Goal: Information Seeking & Learning: Learn about a topic

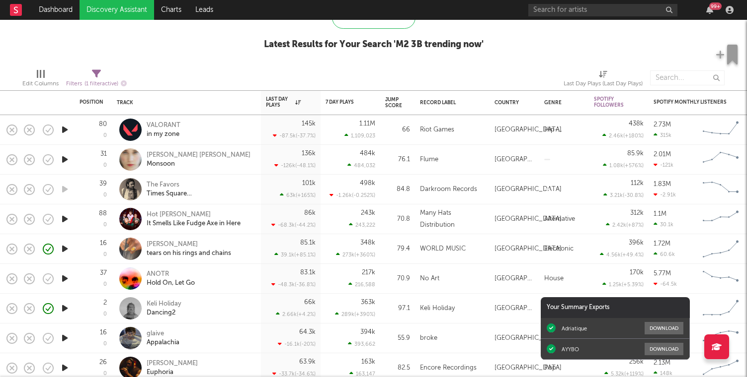
click at [373, 90] on div at bounding box center [455, 78] width 204 height 25
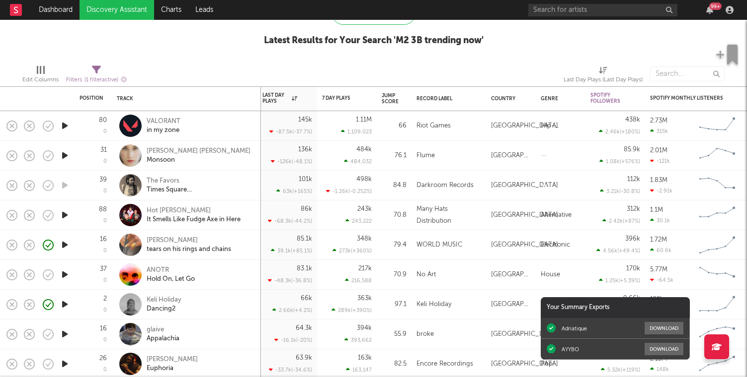
click at [405, 62] on div at bounding box center [455, 74] width 204 height 25
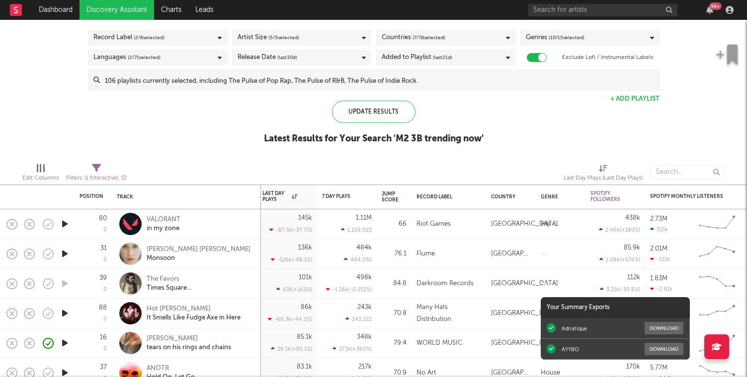
click at [209, 230] on div "VALORANT in my zone" at bounding box center [200, 225] width 107 height 18
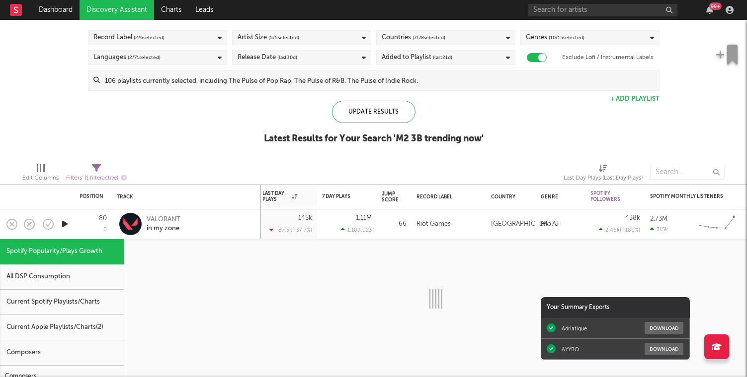
click at [213, 229] on div "VALORANT in my zone" at bounding box center [200, 225] width 107 height 18
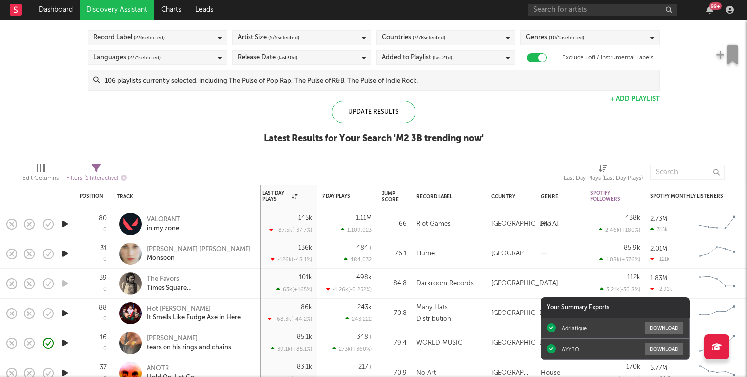
click at [214, 258] on div "[PERSON_NAME] [PERSON_NAME] Monsoon" at bounding box center [200, 254] width 107 height 18
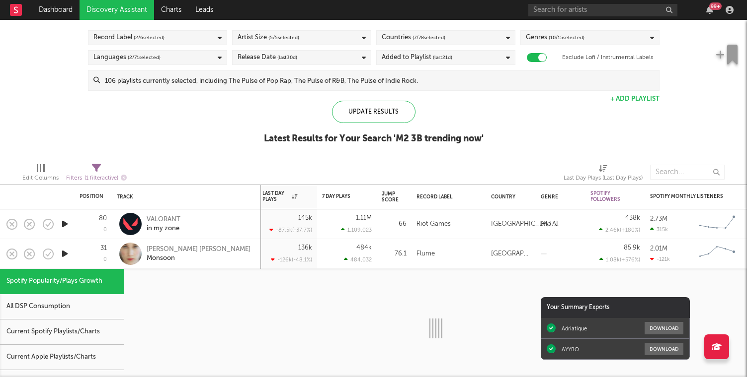
click at [214, 258] on div "[PERSON_NAME] [PERSON_NAME] Monsoon" at bounding box center [200, 254] width 107 height 18
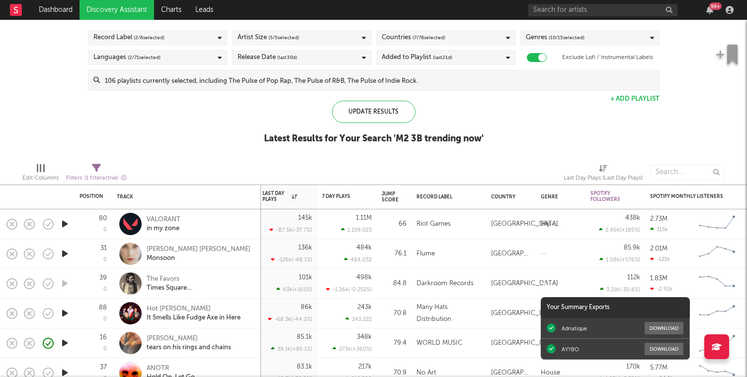
click at [229, 287] on div "The Favors Times Square [DEMOGRAPHIC_DATA]" at bounding box center [200, 284] width 107 height 18
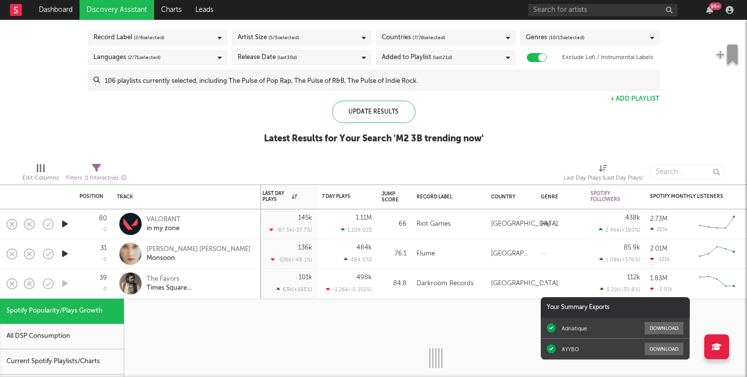
click at [229, 287] on div "The Favors Times Square [DEMOGRAPHIC_DATA]" at bounding box center [200, 284] width 107 height 18
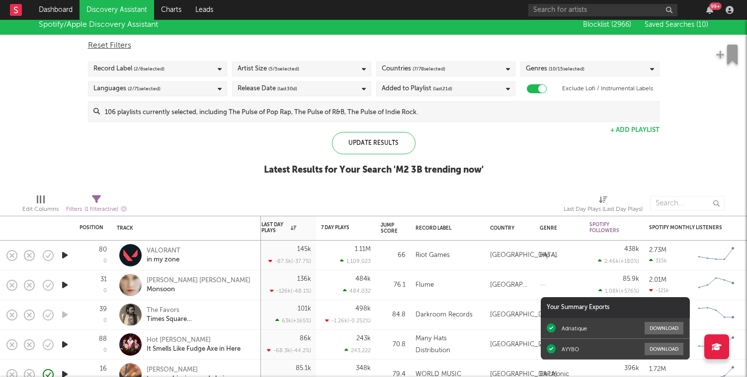
select select "max"
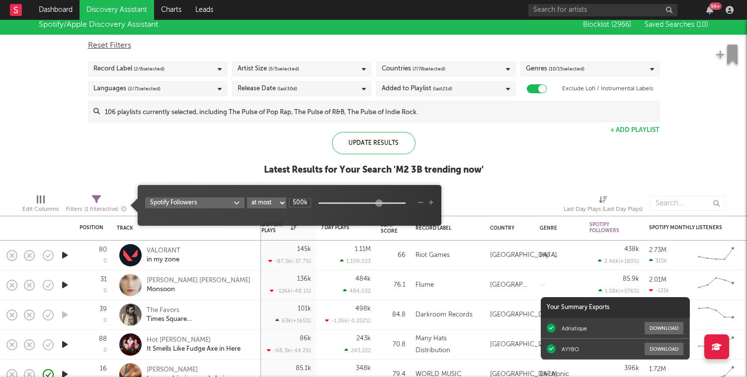
click at [106, 201] on span "Filters ( 1 filter active)" at bounding box center [96, 206] width 61 height 20
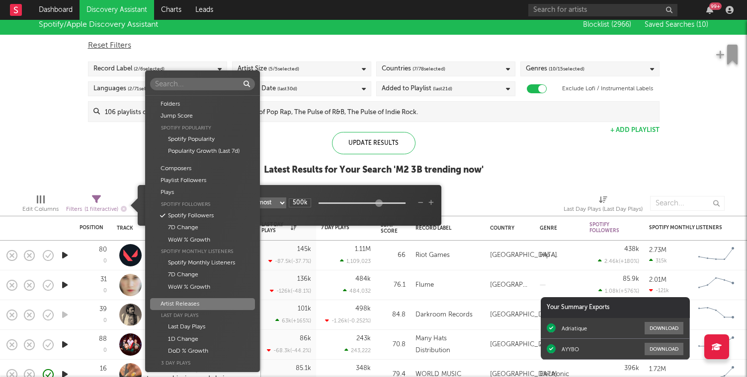
click at [215, 205] on body "Dashboard Discovery Assistant Charts Leads 99 + Notifications Settings Mark all…" at bounding box center [373, 188] width 747 height 377
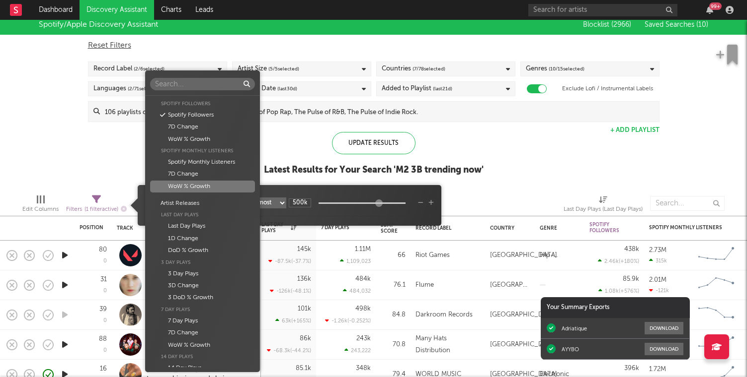
click at [26, 110] on div "Folders Jump Score Spotify Popularity Spotify Popularity Popularity Growth (Las…" at bounding box center [373, 188] width 747 height 377
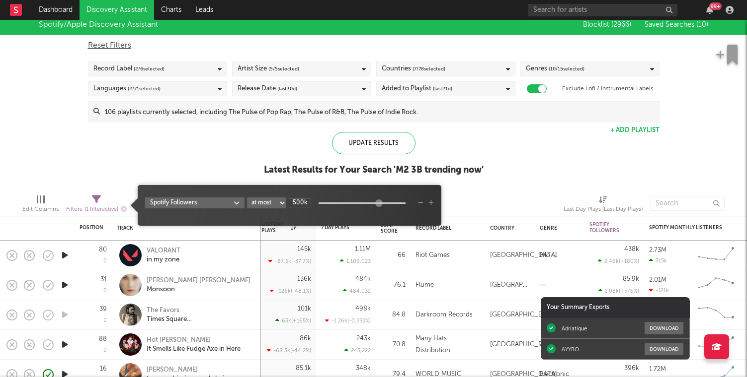
click at [172, 70] on div "Record Label ( 2 / 6 selected)" at bounding box center [157, 69] width 139 height 15
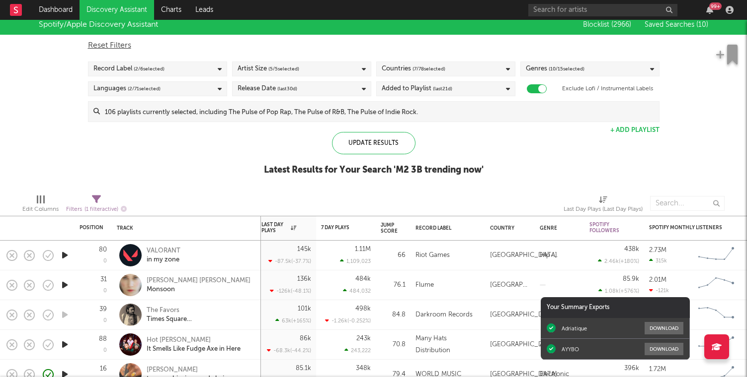
click at [21, 149] on div "Spotify/Apple Discovery Assistant Blocklist ( 2966 ) Saved Searches ( 10 ) Rese…" at bounding box center [373, 100] width 747 height 171
click at [135, 92] on span "( 2 / 71 selected)" at bounding box center [144, 89] width 33 height 12
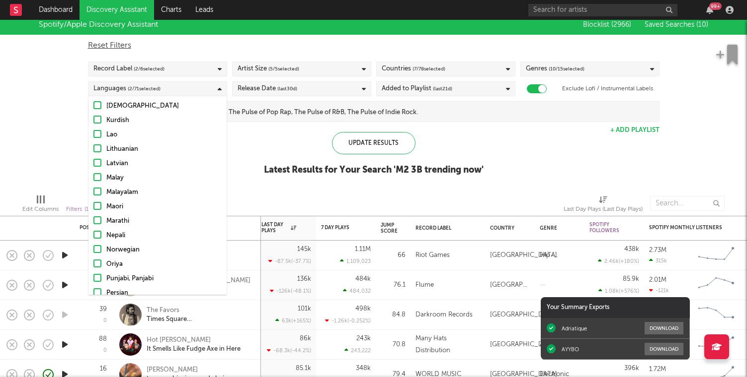
scroll to position [496, 0]
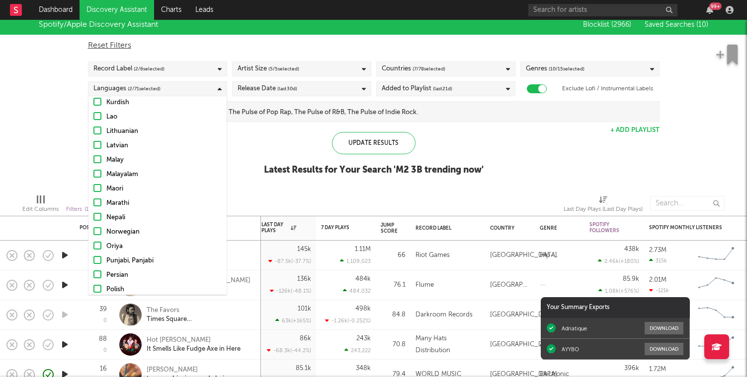
click at [57, 109] on div "Spotify/Apple Discovery Assistant Blocklist ( 2966 ) Saved Searches ( 10 ) Rese…" at bounding box center [373, 100] width 747 height 171
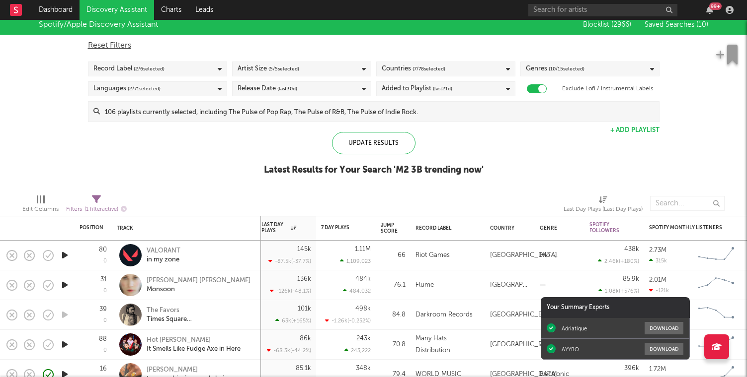
click at [320, 66] on div "Artist Size ( 5 / 5 selected)" at bounding box center [301, 69] width 139 height 15
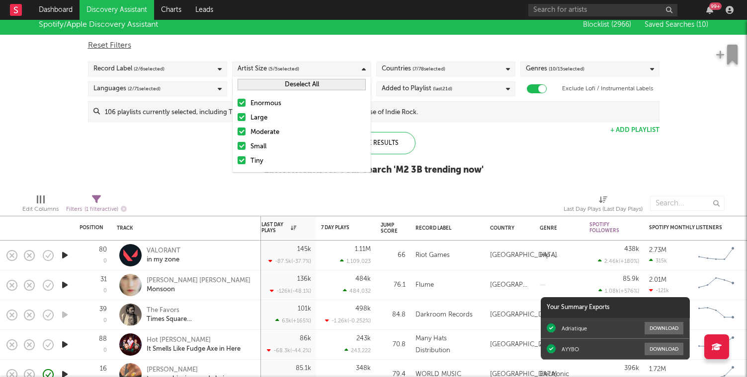
click at [216, 41] on div "Reset Filters" at bounding box center [373, 46] width 571 height 12
checkbox input "false"
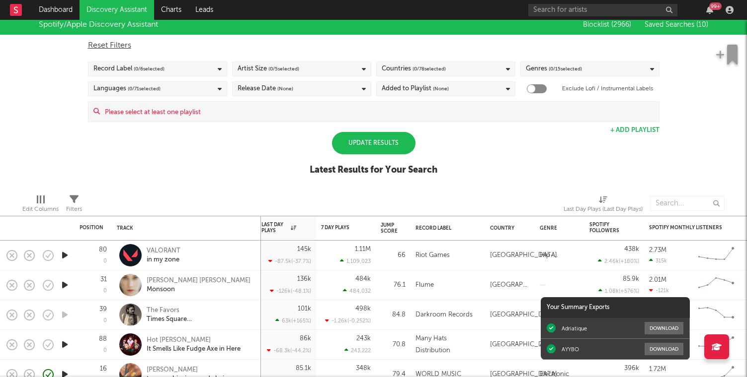
click at [276, 91] on div "Release Date (None)" at bounding box center [265, 89] width 56 height 12
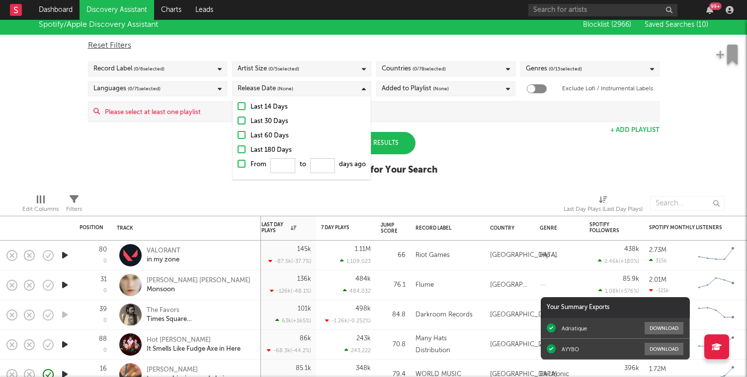
click at [278, 117] on div "Last 30 Days" at bounding box center [307, 122] width 115 height 12
click at [237, 117] on input "Last 30 Days" at bounding box center [237, 122] width 0 height 12
click at [447, 62] on div "Countries ( 0 / 78 selected)" at bounding box center [445, 69] width 139 height 15
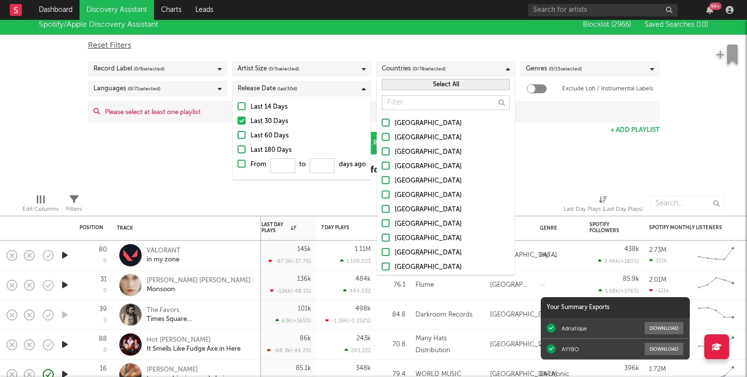
drag, startPoint x: 433, startPoint y: 88, endPoint x: 351, endPoint y: 72, distance: 84.2
click at [351, 72] on body "Dashboard Discovery Assistant Charts Leads 99 + Notifications Settings Mark all…" at bounding box center [373, 188] width 747 height 377
click at [382, 120] on div at bounding box center [385, 123] width 8 height 8
click at [381, 120] on input "[GEOGRAPHIC_DATA]" at bounding box center [381, 124] width 0 height 12
click at [382, 136] on div at bounding box center [385, 137] width 8 height 8
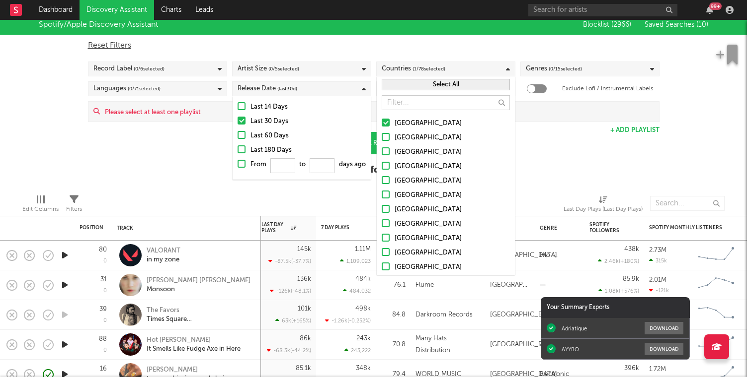
click at [381, 136] on input "[GEOGRAPHIC_DATA]" at bounding box center [381, 138] width 0 height 12
click at [382, 157] on label "[GEOGRAPHIC_DATA]" at bounding box center [445, 153] width 128 height 12
click at [381, 157] on input "[GEOGRAPHIC_DATA]" at bounding box center [381, 153] width 0 height 12
click at [383, 167] on div at bounding box center [385, 166] width 8 height 8
click at [381, 167] on input "[GEOGRAPHIC_DATA]" at bounding box center [381, 167] width 0 height 12
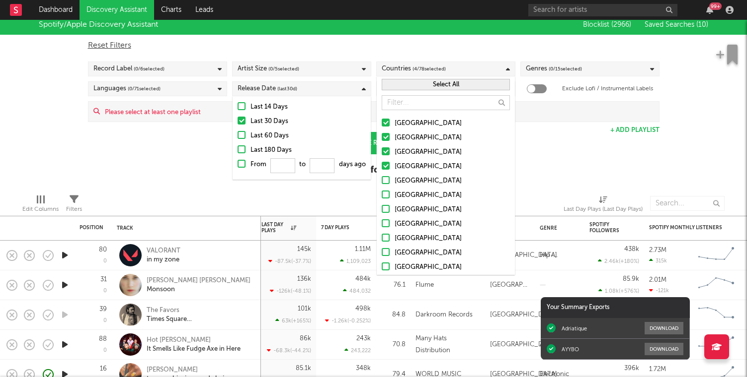
click at [386, 223] on div at bounding box center [385, 224] width 8 height 8
click at [381, 223] on input "[GEOGRAPHIC_DATA]" at bounding box center [381, 225] width 0 height 12
click at [387, 247] on label "[GEOGRAPHIC_DATA]" at bounding box center [445, 253] width 128 height 12
click at [381, 247] on input "[GEOGRAPHIC_DATA]" at bounding box center [381, 253] width 0 height 12
click at [406, 87] on button "Select All" at bounding box center [445, 84] width 128 height 11
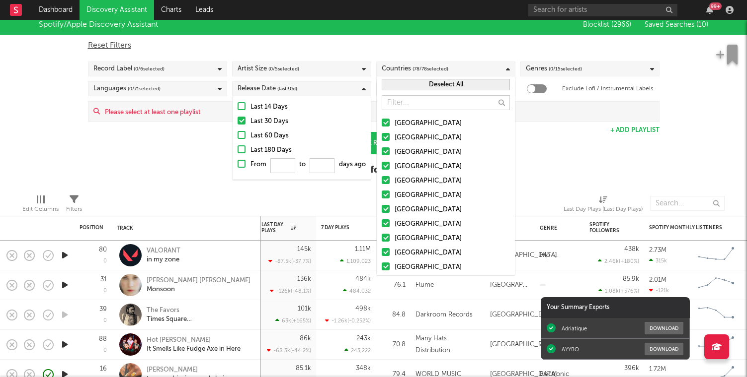
click at [398, 63] on div "Countries ( 78 / 78 selected)" at bounding box center [414, 69] width 67 height 12
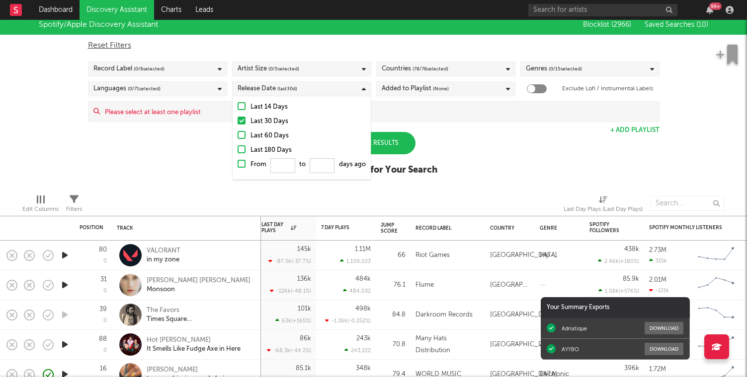
click at [608, 65] on div "Genres ( 0 / 15 selected)" at bounding box center [589, 69] width 139 height 15
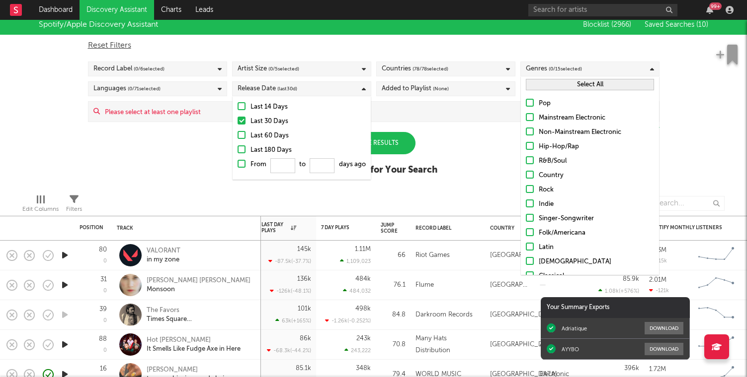
click at [586, 82] on button "Select All" at bounding box center [590, 84] width 128 height 11
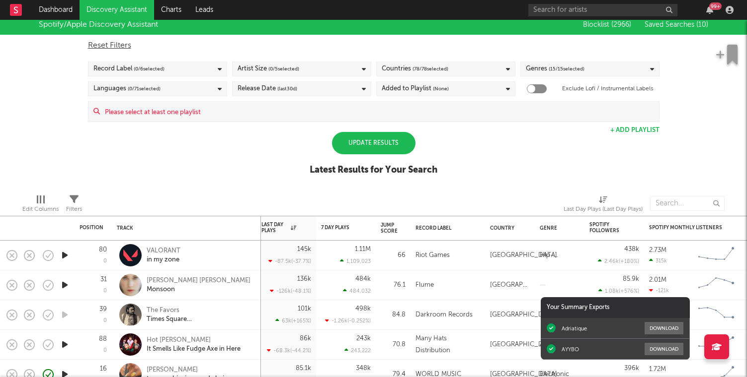
click at [493, 159] on div "Spotify/Apple Discovery Assistant Blocklist ( 2966 ) Saved Searches ( 10 ) Rese…" at bounding box center [373, 100] width 747 height 171
